Goal: Information Seeking & Learning: Learn about a topic

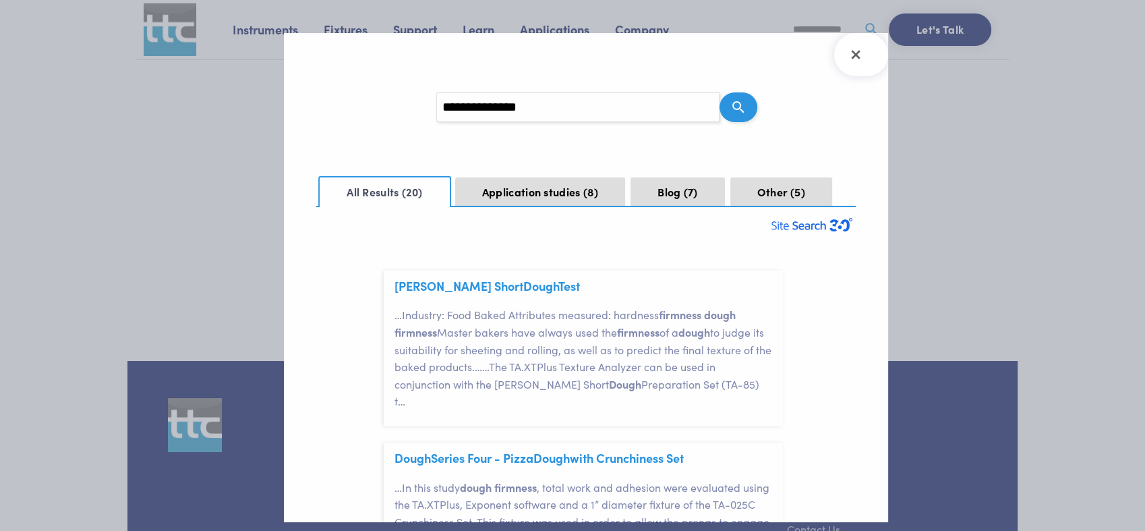
scroll to position [40, 0]
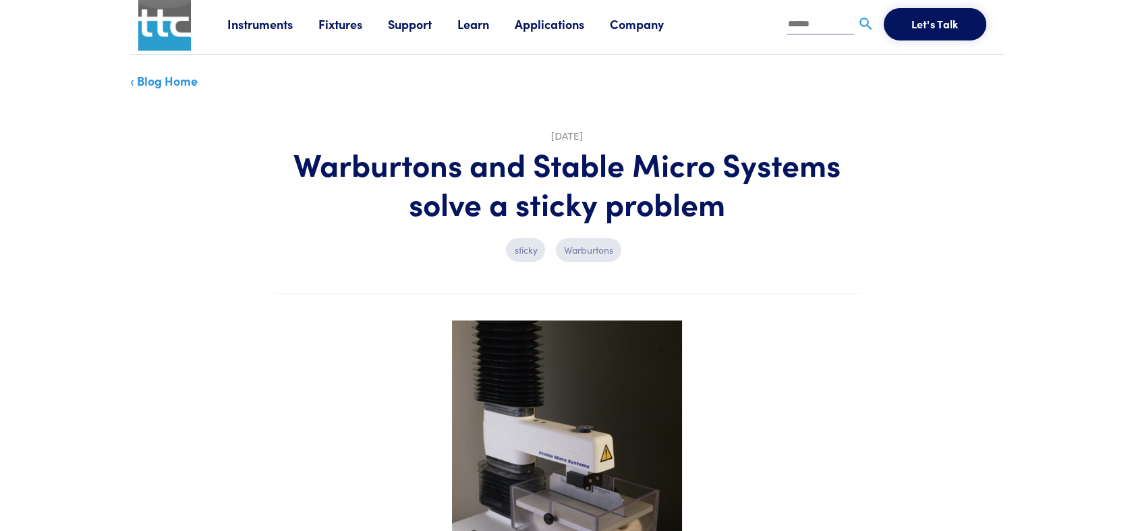
scroll to position [2, 0]
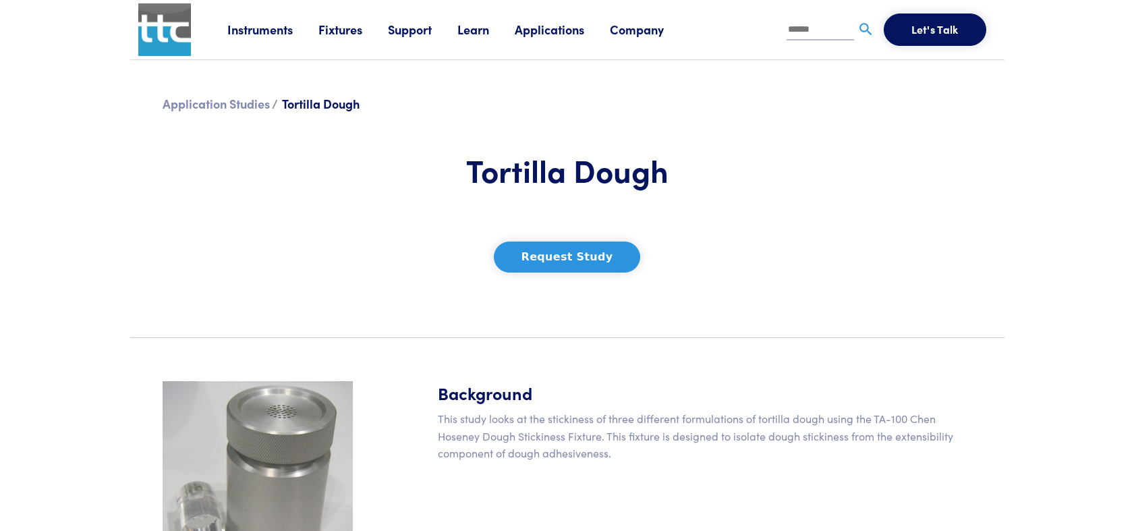
scroll to position [332, 0]
